Goal: Transaction & Acquisition: Register for event/course

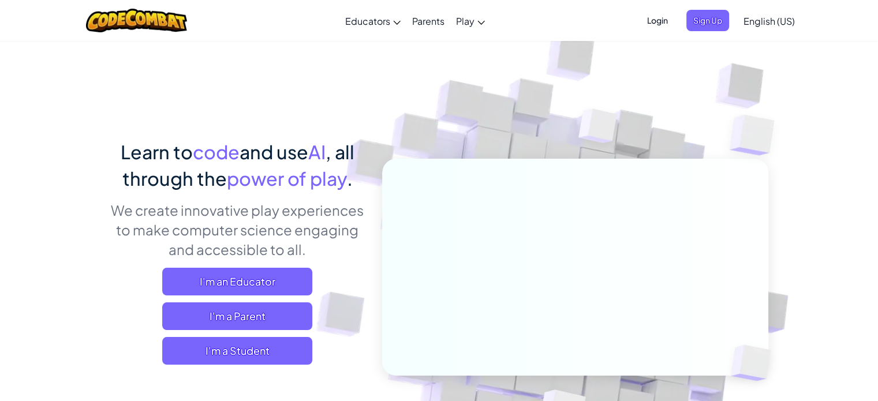
click at [716, 17] on span "Sign Up" at bounding box center [707, 20] width 43 height 21
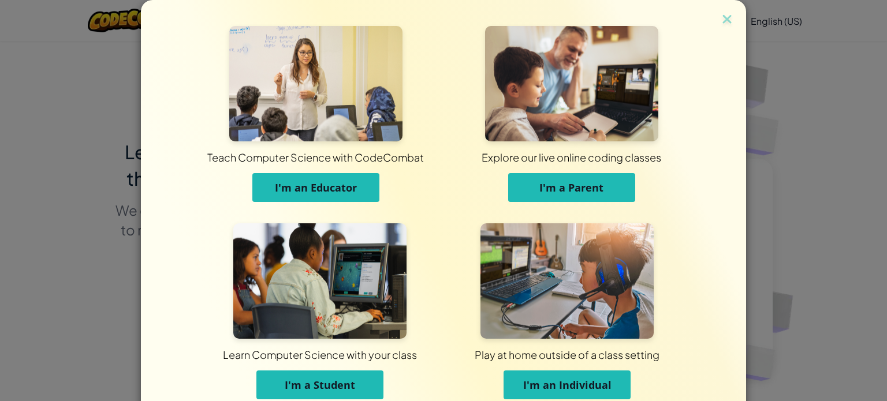
click at [720, 17] on img at bounding box center [726, 20] width 15 height 17
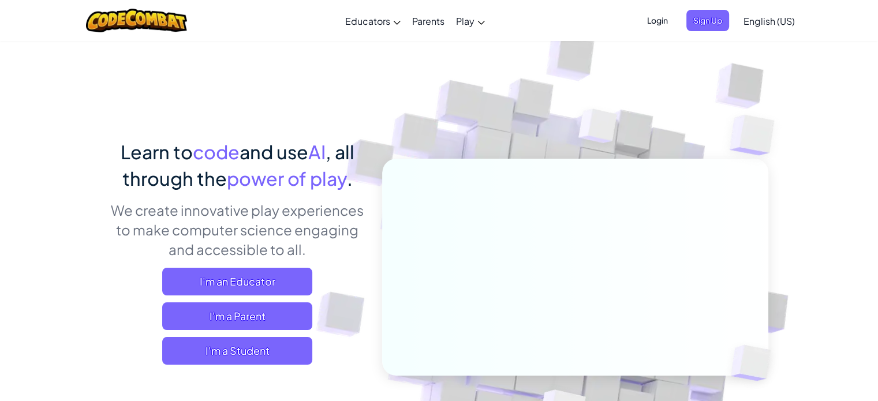
click at [246, 355] on span "I'm a Student" at bounding box center [237, 351] width 150 height 28
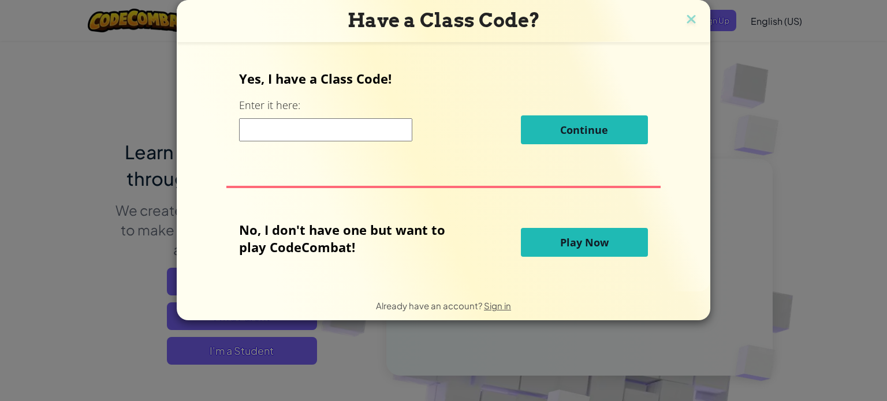
click at [350, 129] on input at bounding box center [325, 129] width 173 height 23
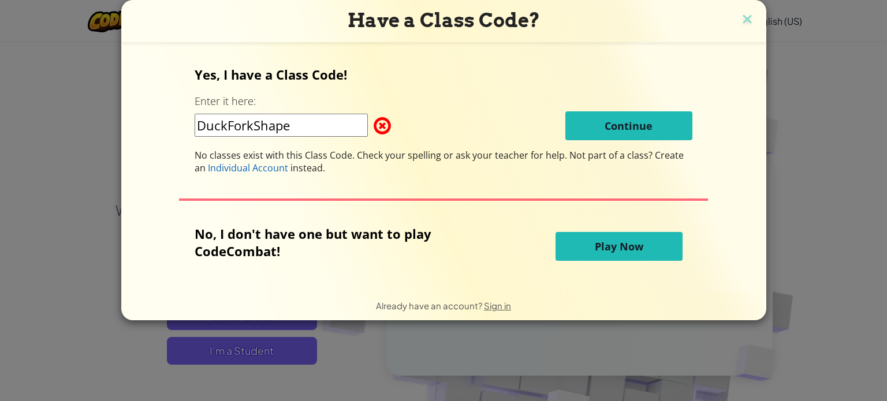
type input "DuckForkShape"
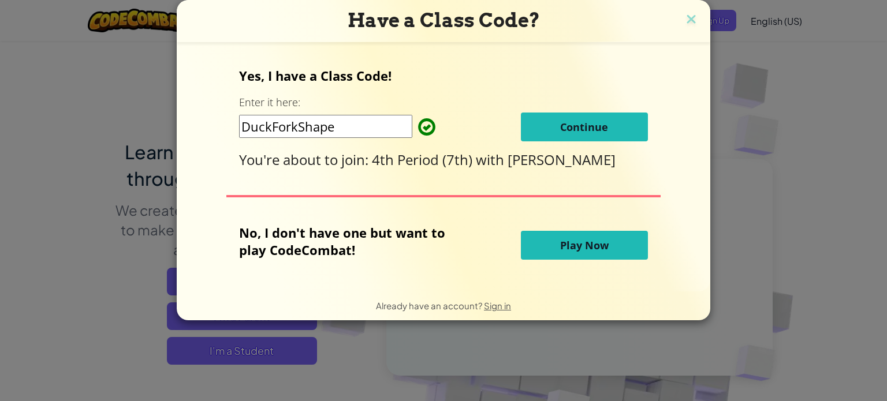
click at [544, 133] on button "Continue" at bounding box center [584, 127] width 127 height 29
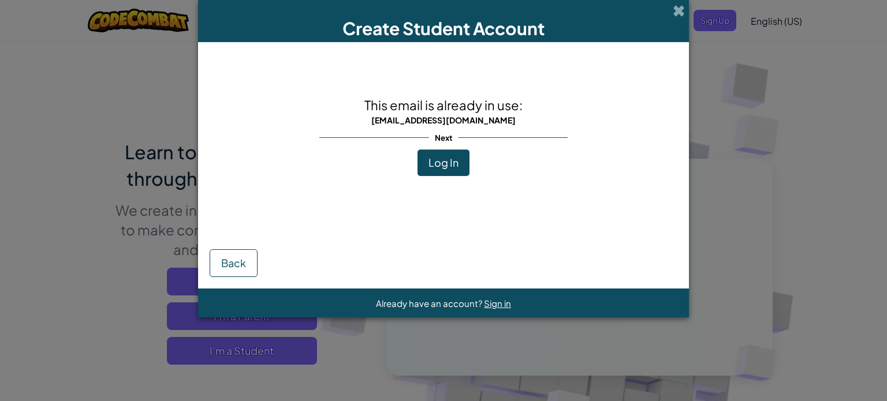
click at [443, 162] on span "Log In" at bounding box center [443, 162] width 30 height 13
